Goal: Task Accomplishment & Management: Manage account settings

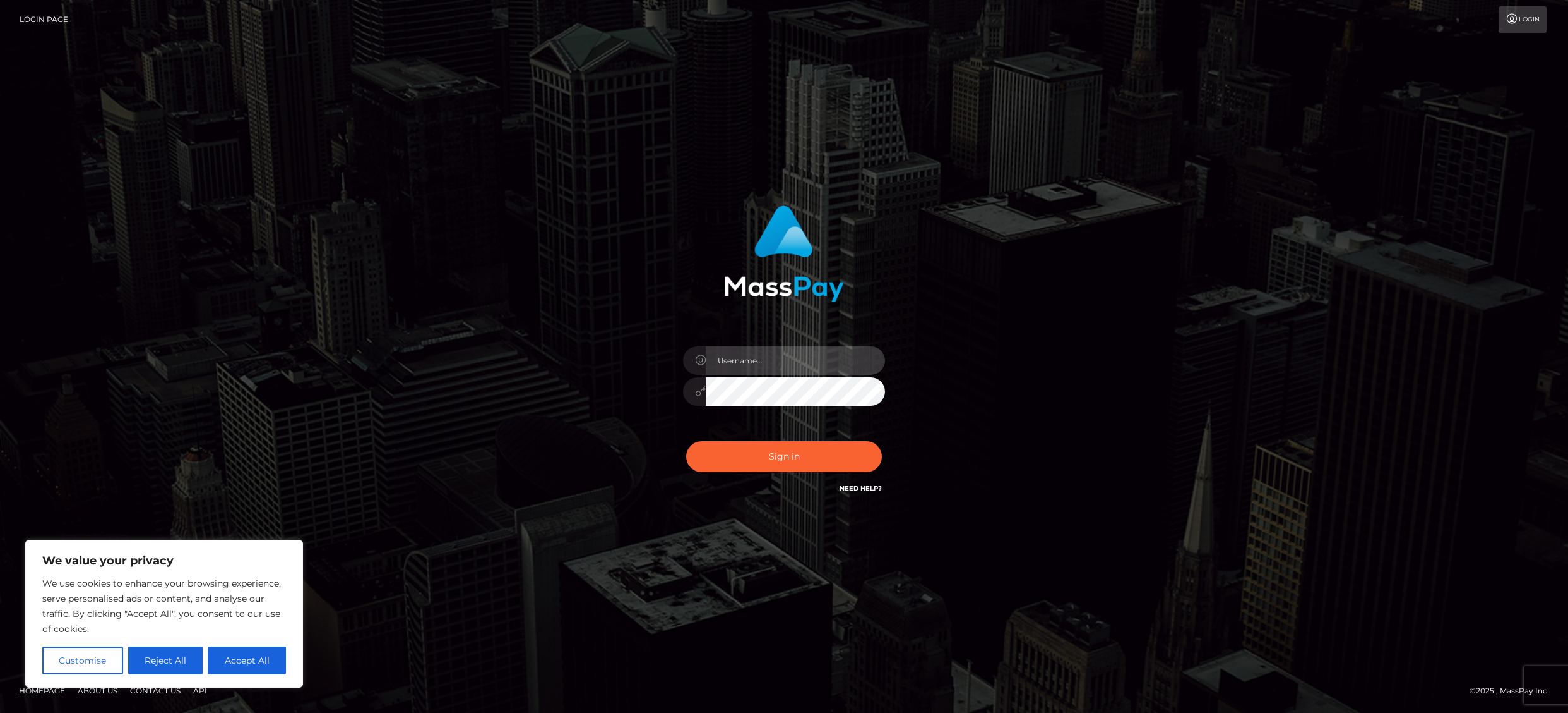
click at [760, 362] on input "text" at bounding box center [795, 360] width 180 height 29
type input "punktuallypoor@gmail.com"
click at [771, 450] on button "Sign in" at bounding box center [784, 456] width 196 height 31
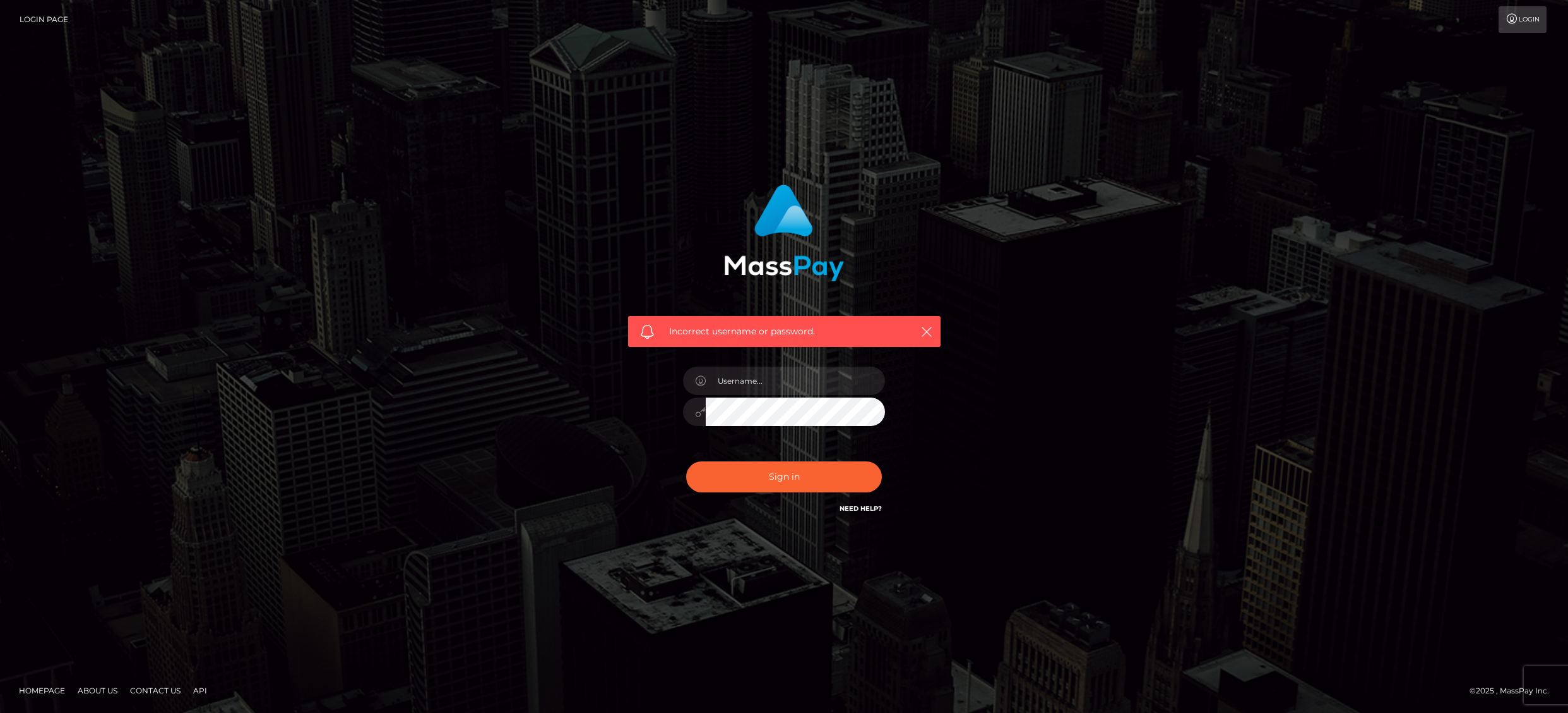
click at [251, 659] on body "Login Page Login Incorrect username or password." at bounding box center [784, 356] width 1568 height 713
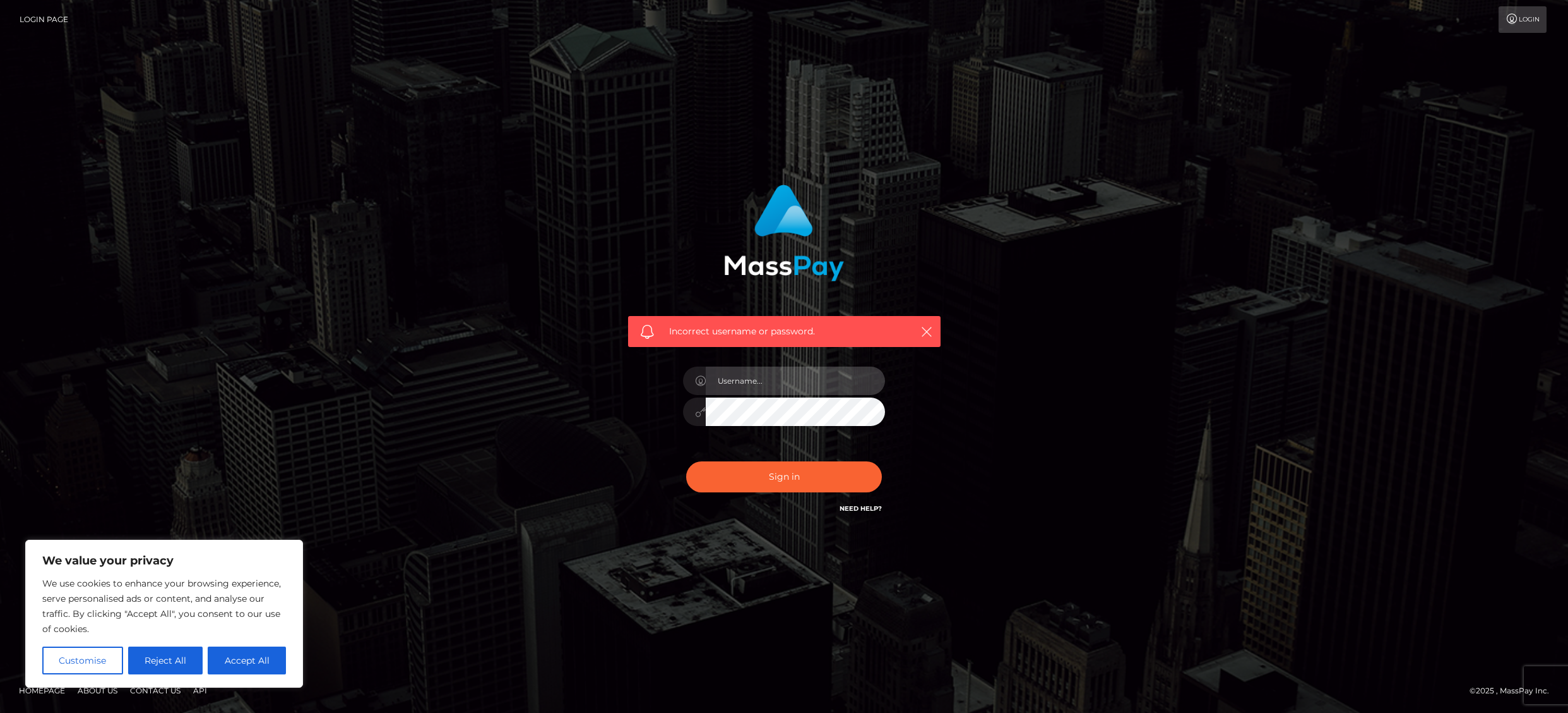
click at [763, 386] on input "text" at bounding box center [795, 380] width 180 height 29
type input "[EMAIL_ADDRESS][DOMAIN_NAME]"
click at [754, 477] on button "Sign in" at bounding box center [784, 476] width 196 height 31
drag, startPoint x: 251, startPoint y: 663, endPoint x: 711, endPoint y: 565, distance: 470.3
click at [251, 663] on button "Accept All" at bounding box center [246, 660] width 78 height 28
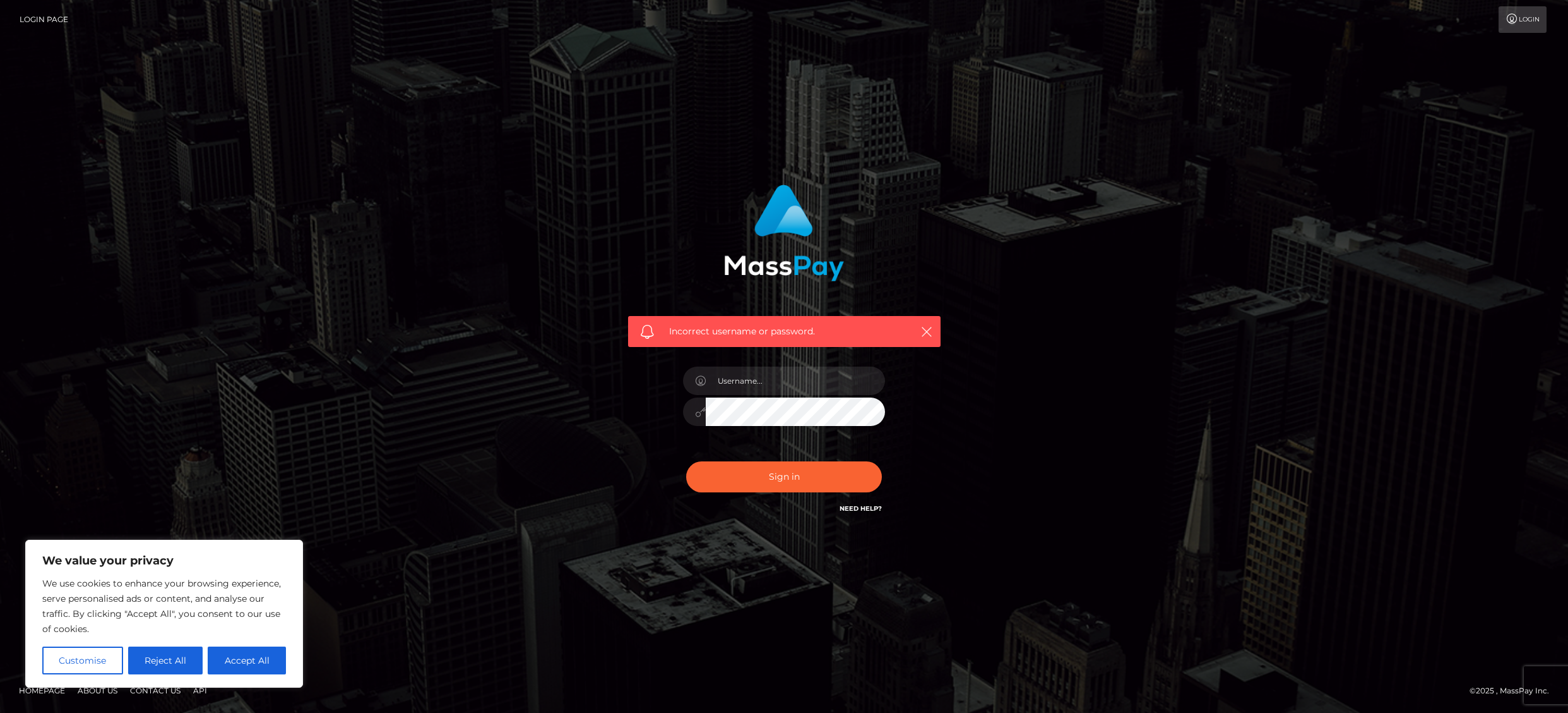
checkbox input "true"
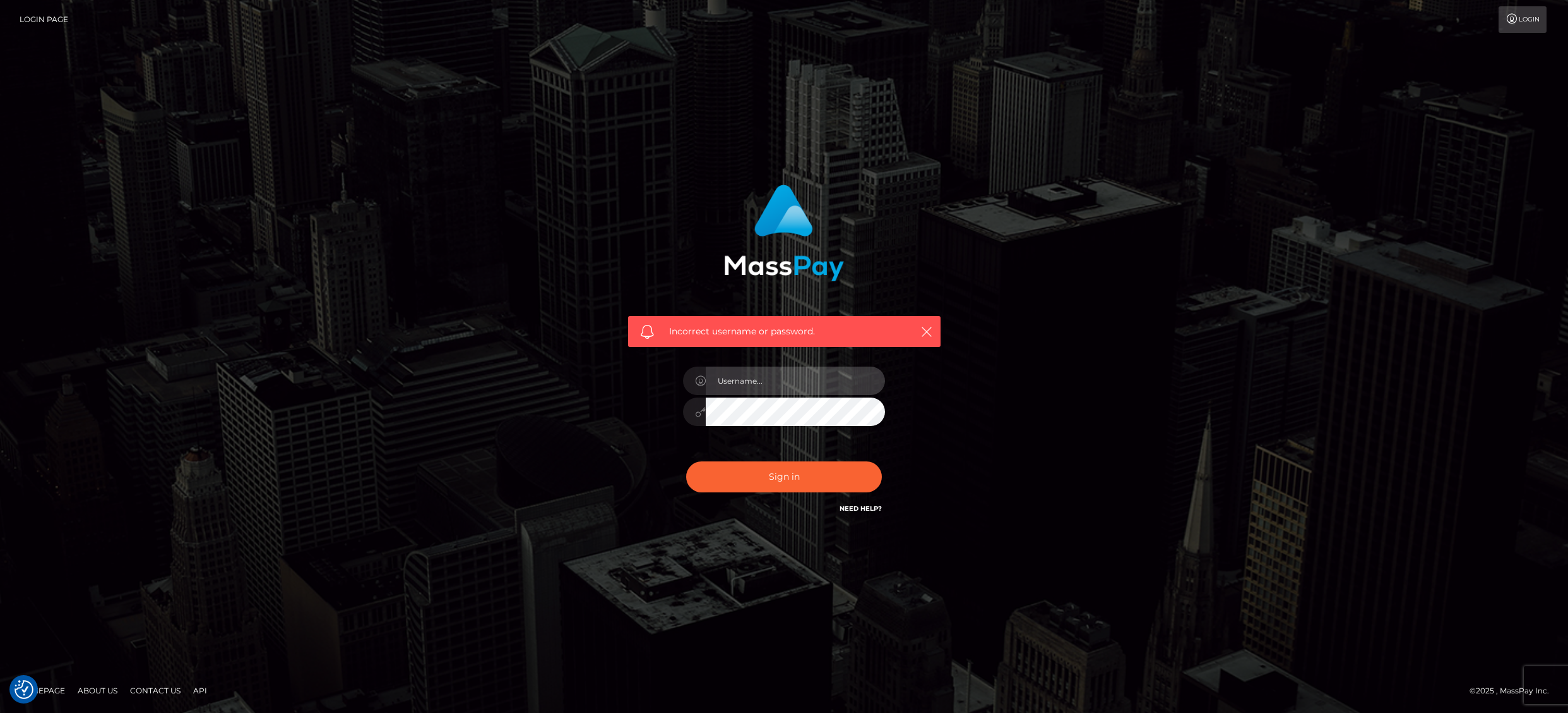
click at [756, 380] on input "text" at bounding box center [795, 380] width 180 height 29
drag, startPoint x: 781, startPoint y: 383, endPoint x: 1945, endPoint y: 407, distance: 1164.2
click at [1568, 407] on html "We value your privacy We use cookies to enhance your browsing experience, serve…" at bounding box center [784, 356] width 1568 height 713
type input "punktuallypoor"
click at [687, 461] on button "Sign in" at bounding box center [784, 476] width 196 height 31
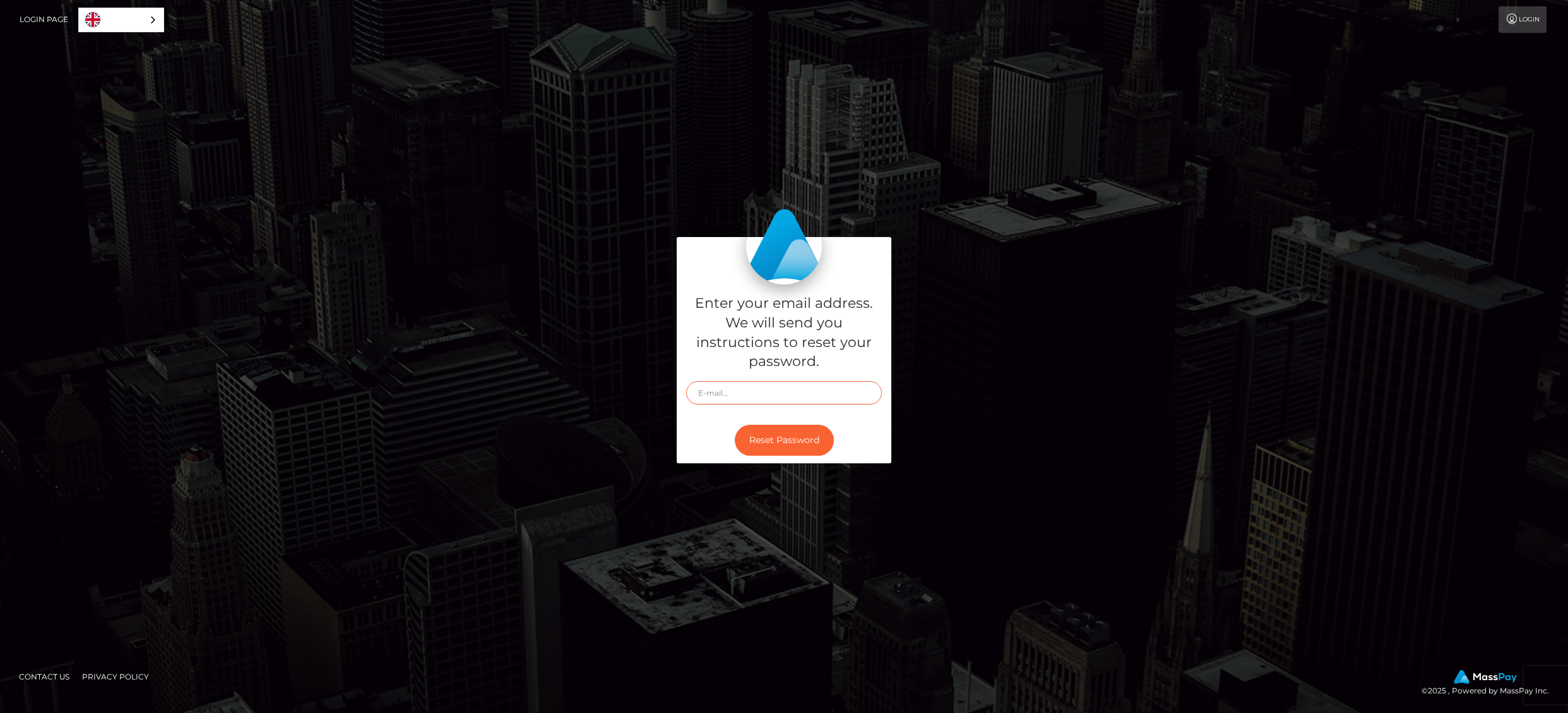
click at [730, 393] on input "text" at bounding box center [784, 393] width 196 height 24
type input "[EMAIL_ADDRESS][DOMAIN_NAME]"
click at [782, 439] on button "Reset Password" at bounding box center [785, 440] width 99 height 31
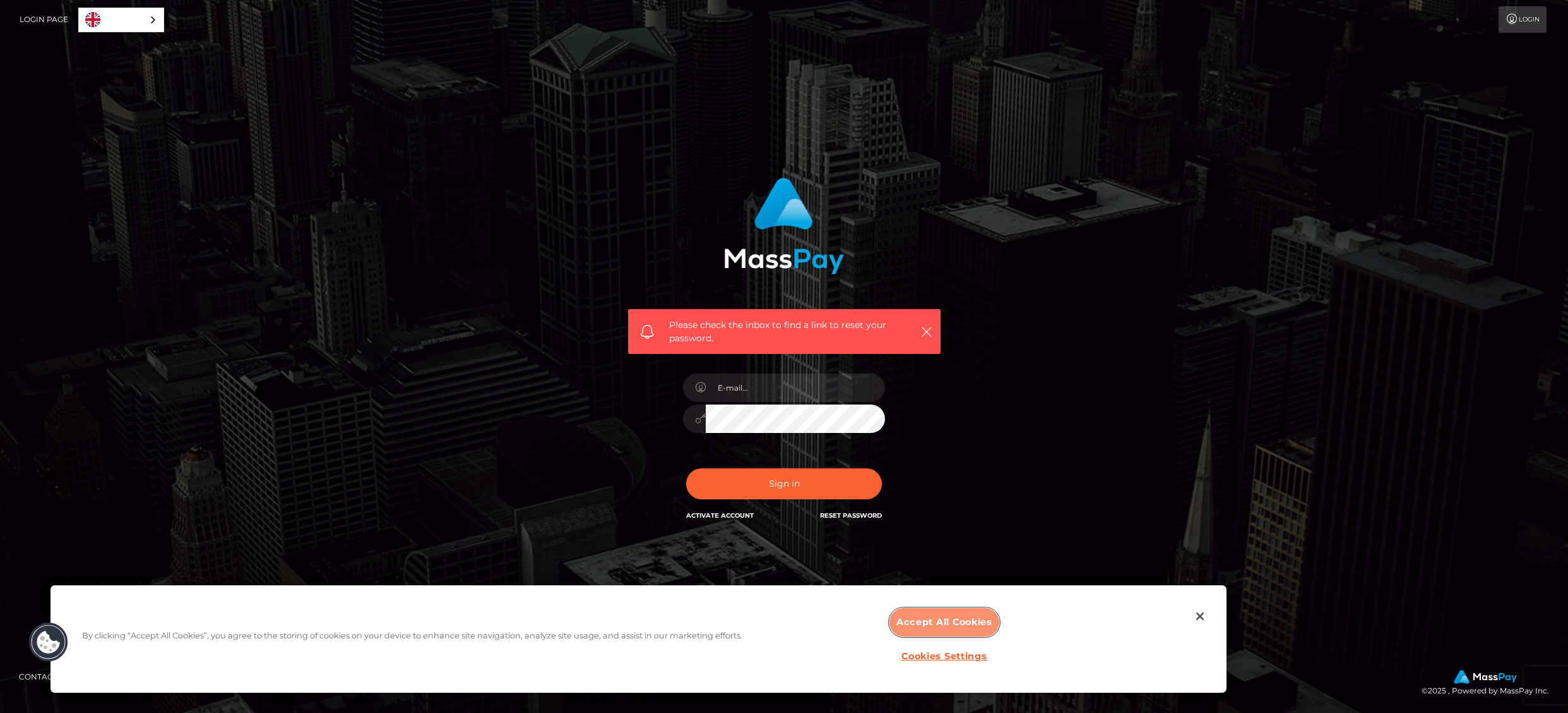
click at [949, 621] on button "Accept All Cookies" at bounding box center [944, 622] width 110 height 29
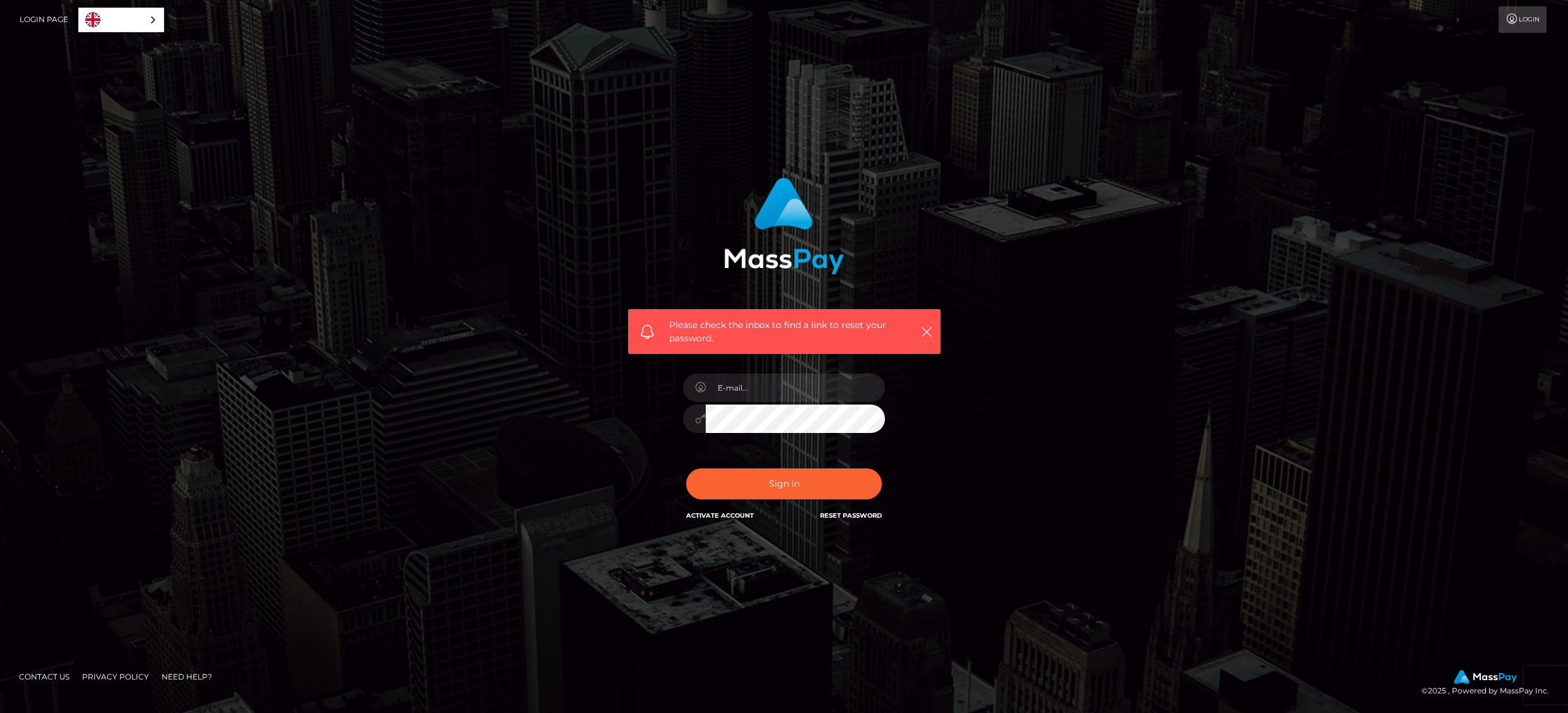
click at [829, 519] on h6 "Reset Password" at bounding box center [850, 514] width 62 height 11
click at [839, 513] on link "Reset Password" at bounding box center [850, 515] width 62 height 8
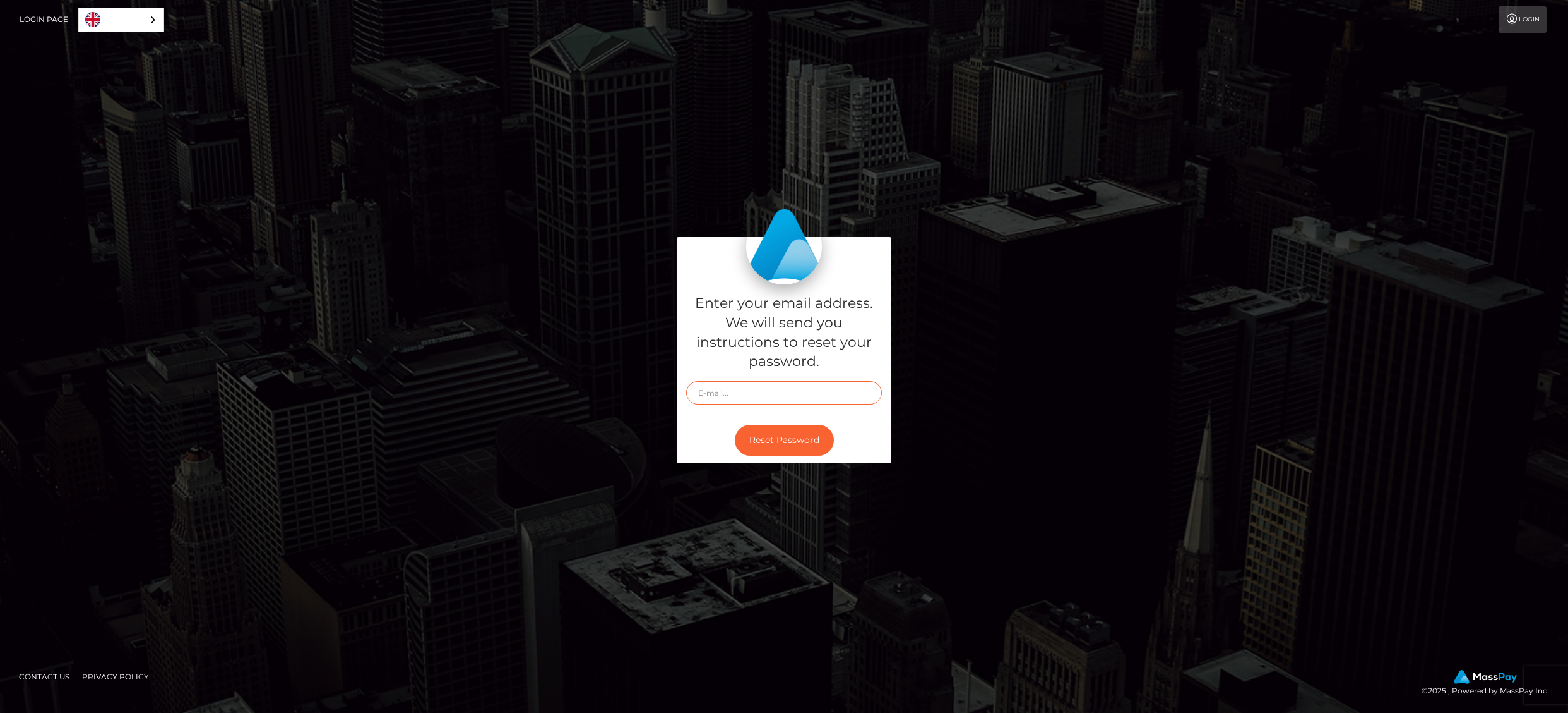
click at [771, 390] on input "text" at bounding box center [784, 393] width 196 height 24
type input "punktuallypoor@gmail.com"
click at [776, 433] on button "Reset Password" at bounding box center [785, 440] width 99 height 31
